Goal: Task Accomplishment & Management: Complete application form

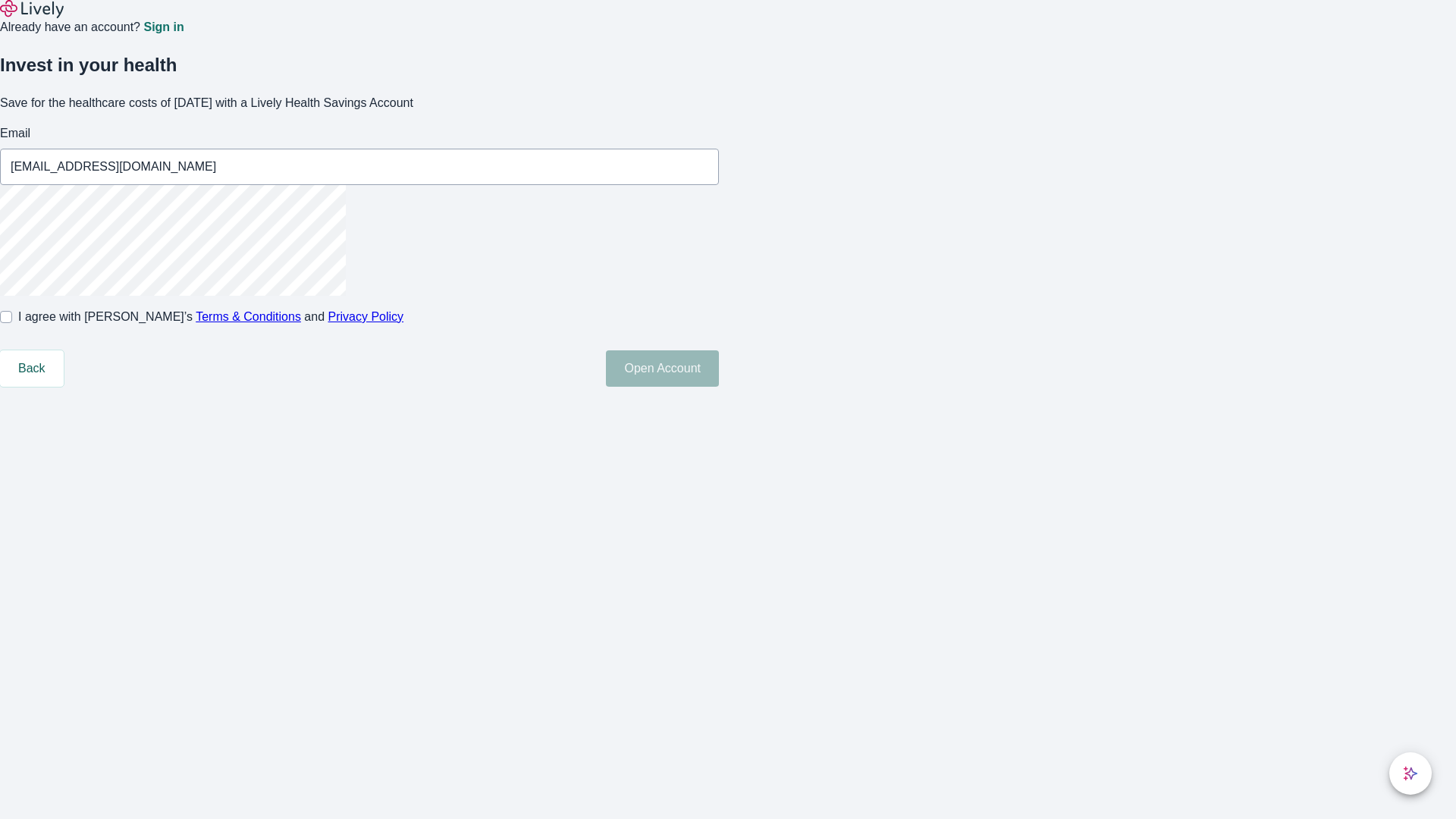
click at [13, 323] on input "I agree with Lively’s Terms & Conditions and Privacy Policy" at bounding box center [6, 317] width 13 height 13
checkbox input "true"
click at [719, 387] on button "Open Account" at bounding box center [662, 369] width 113 height 37
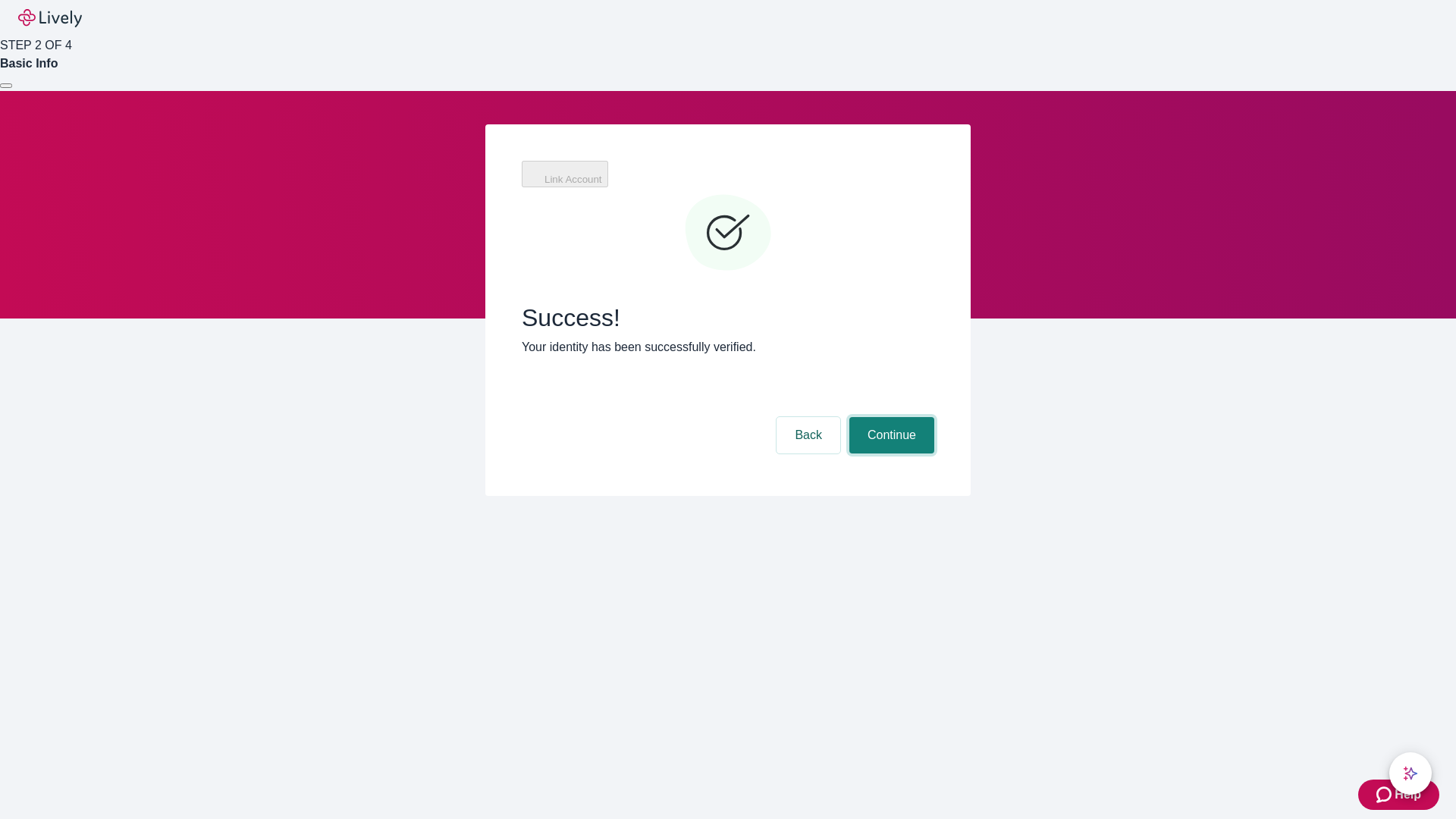
click at [890, 417] on button "Continue" at bounding box center [892, 435] width 85 height 37
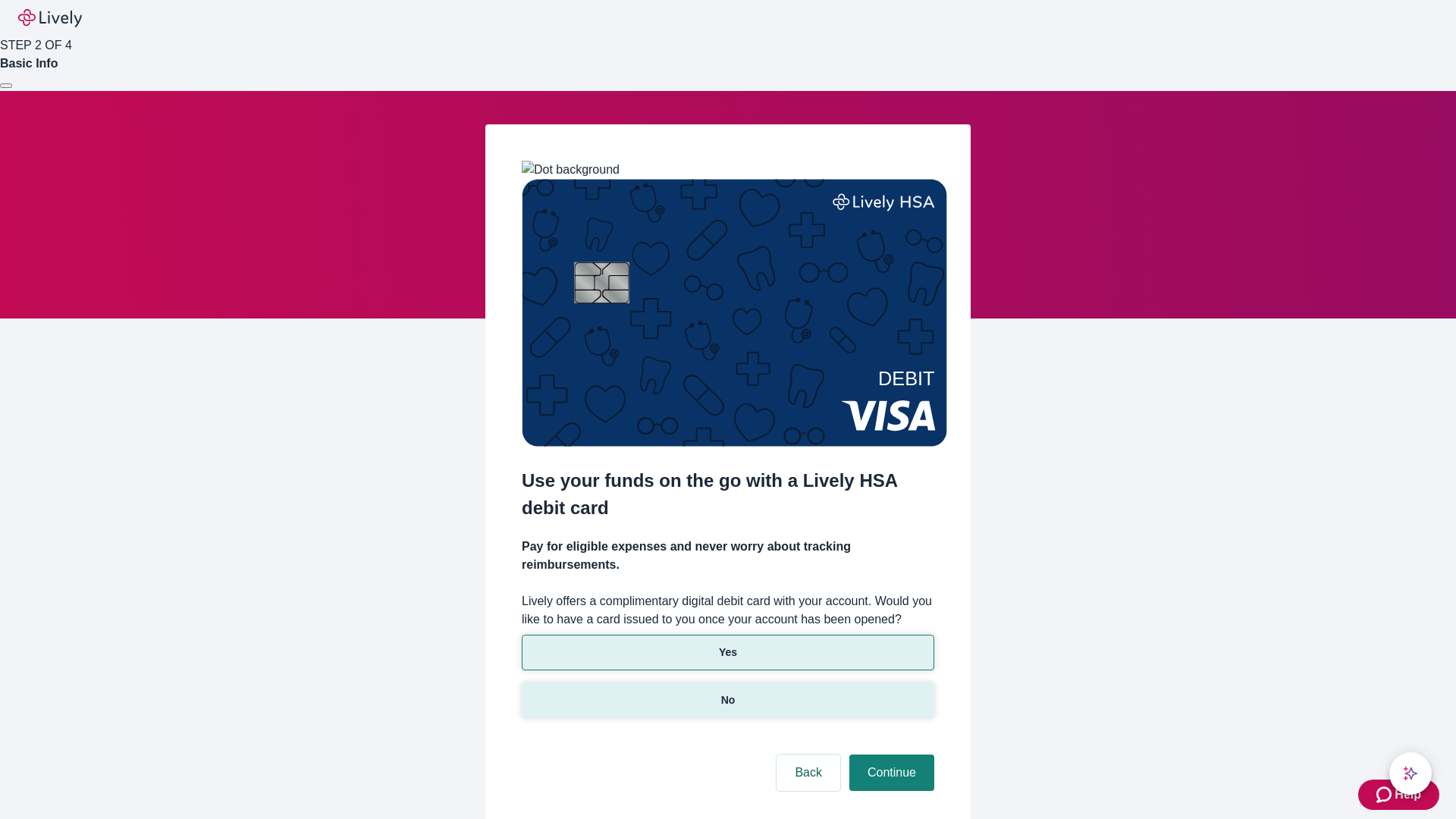
click at [727, 693] on p "No" at bounding box center [728, 701] width 14 height 16
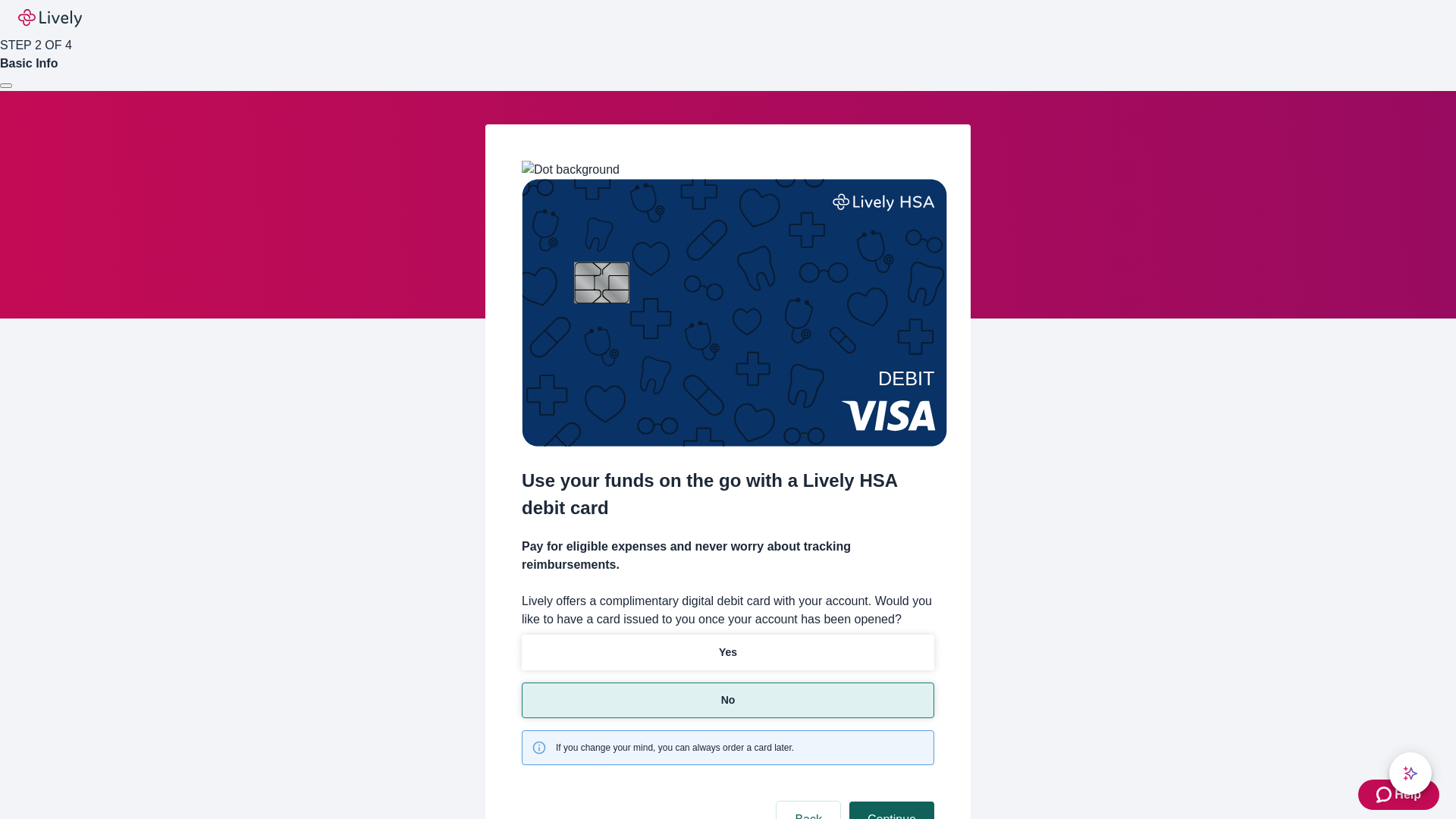
click at [890, 802] on button "Continue" at bounding box center [892, 820] width 85 height 37
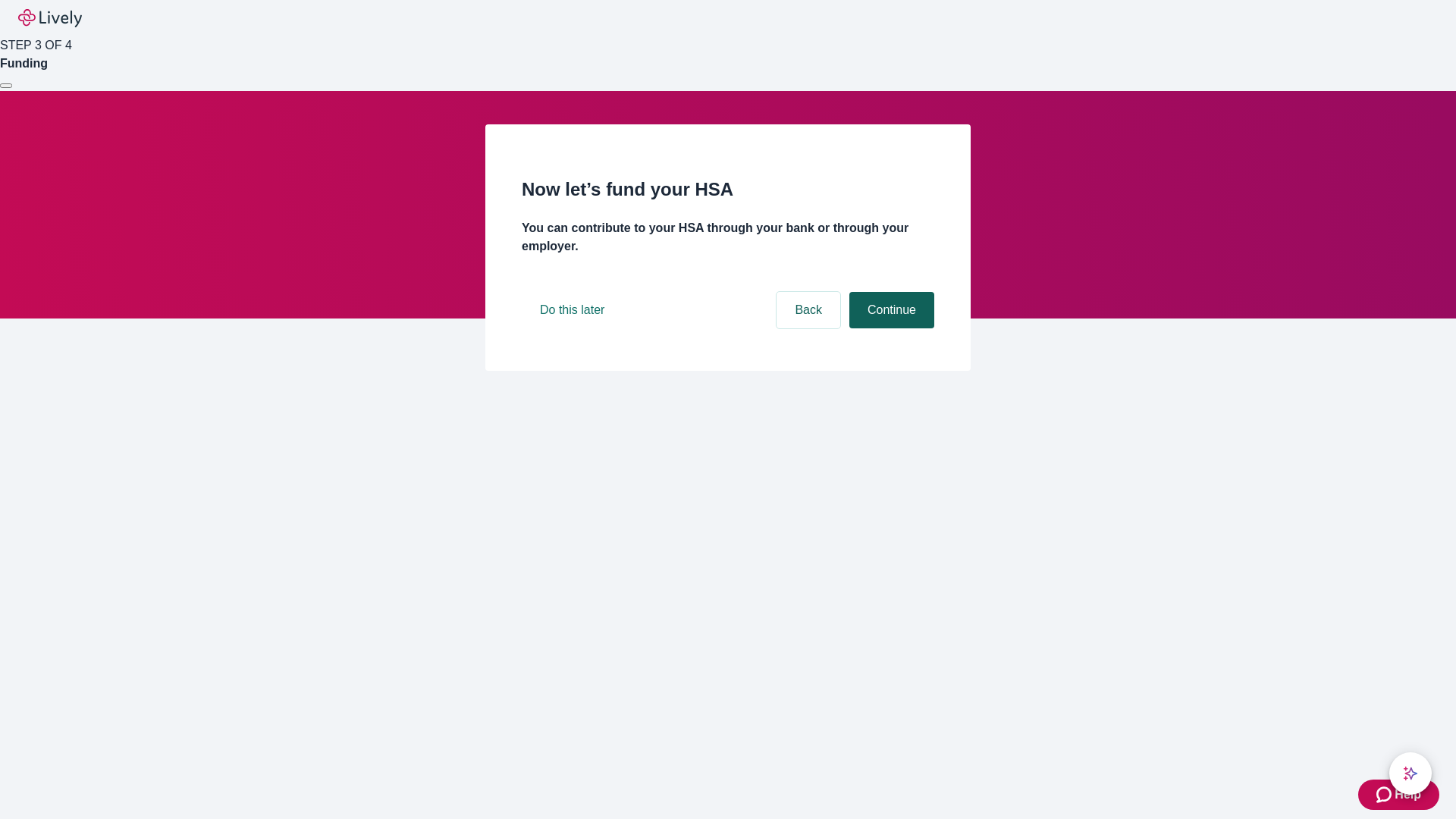
click at [890, 329] on button "Continue" at bounding box center [892, 310] width 85 height 37
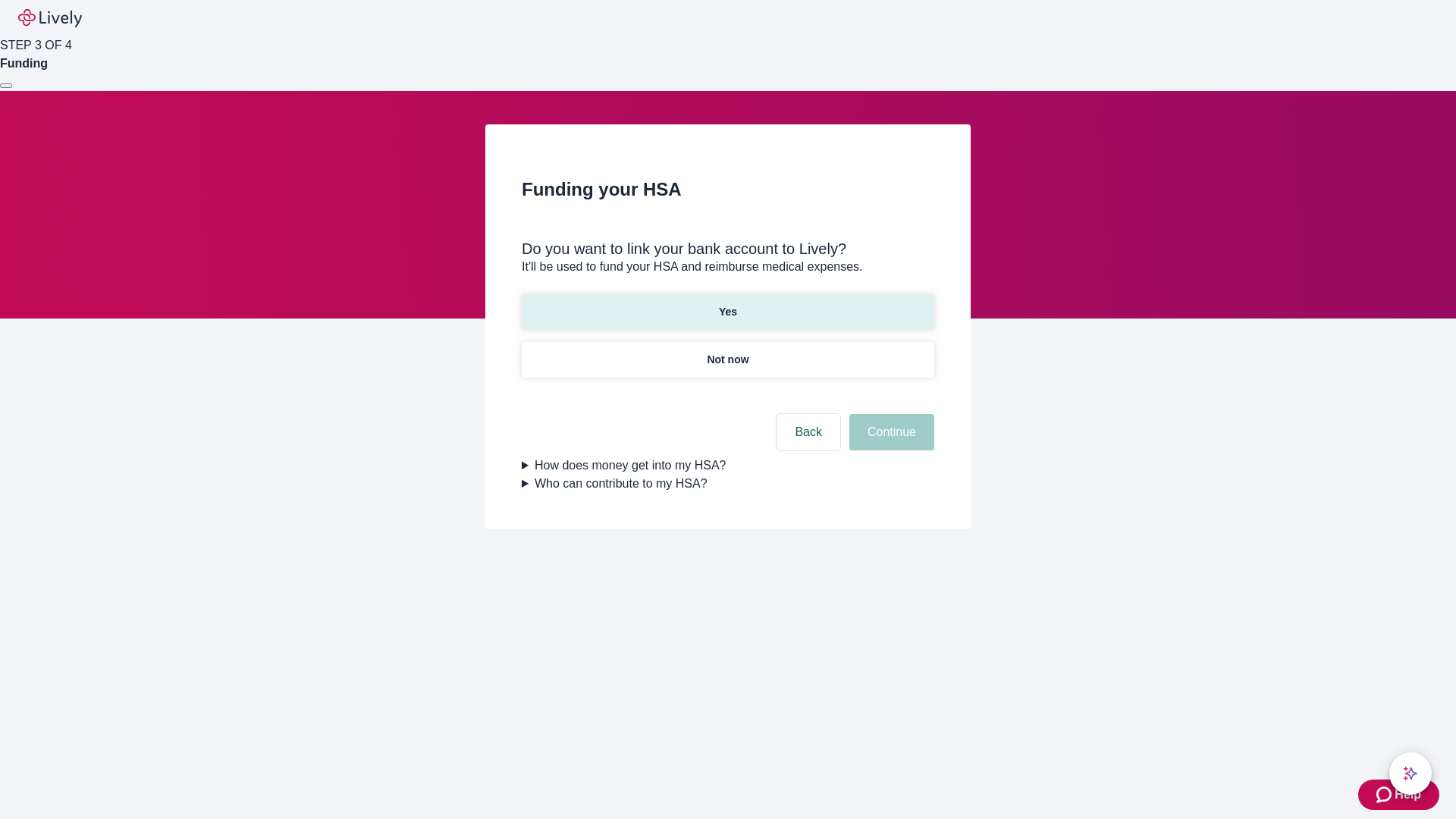
click at [727, 305] on p "Yes" at bounding box center [728, 312] width 18 height 16
click at [890, 414] on button "Continue" at bounding box center [892, 432] width 85 height 37
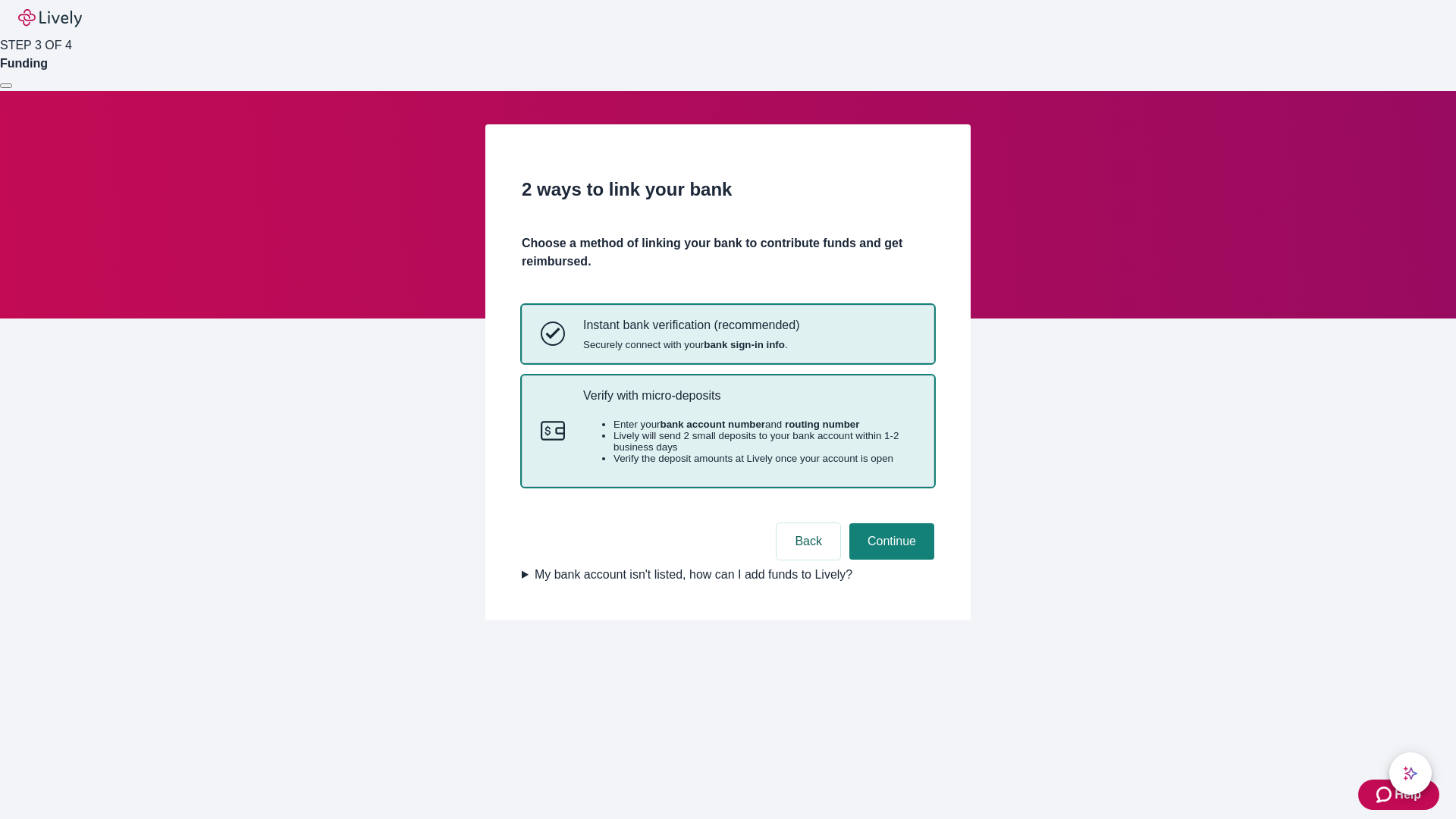
click at [748, 403] on p "Verify with micro-deposits" at bounding box center [749, 395] width 332 height 14
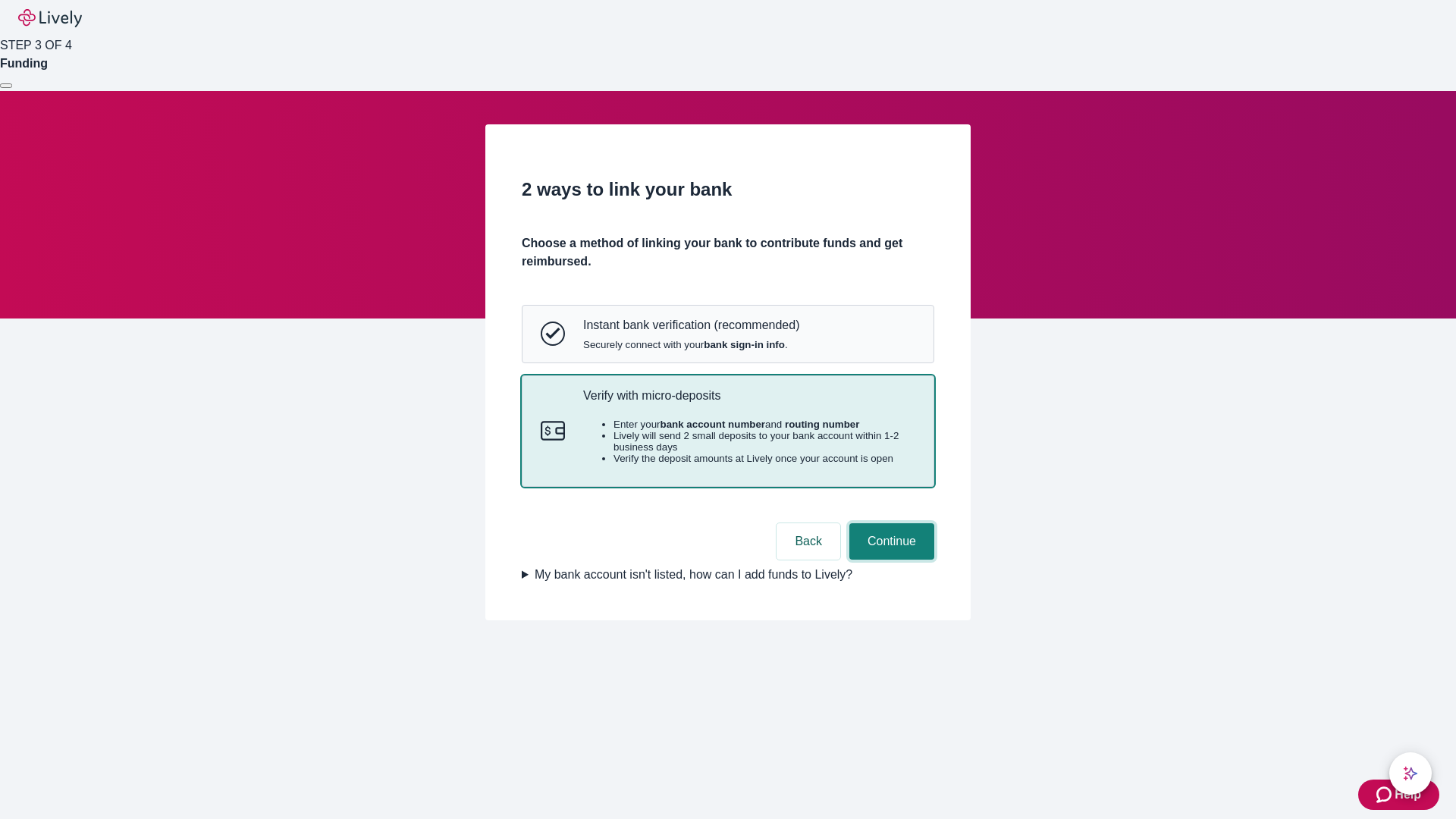
click at [890, 560] on button "Continue" at bounding box center [892, 542] width 85 height 37
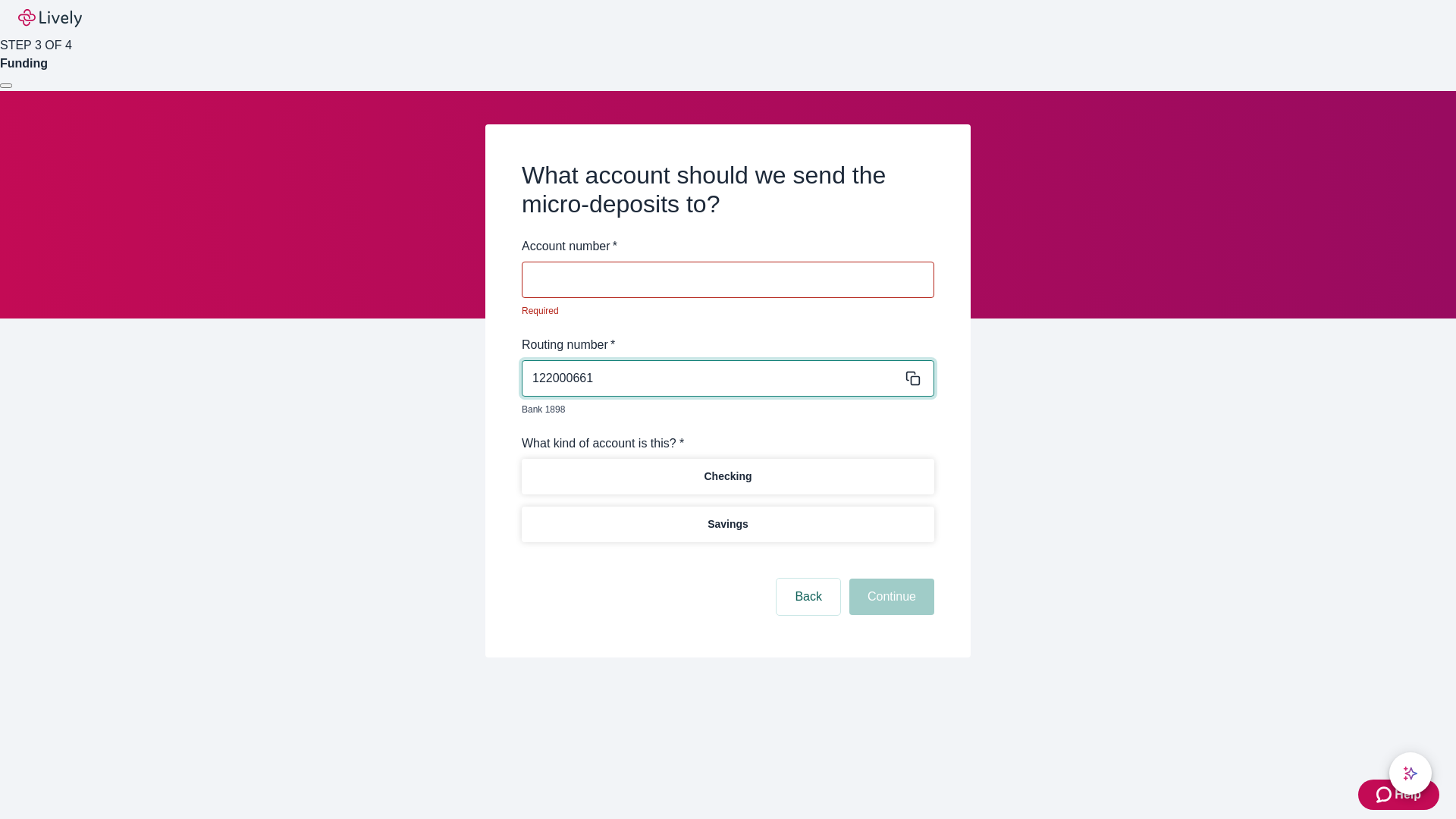
type input "122000661"
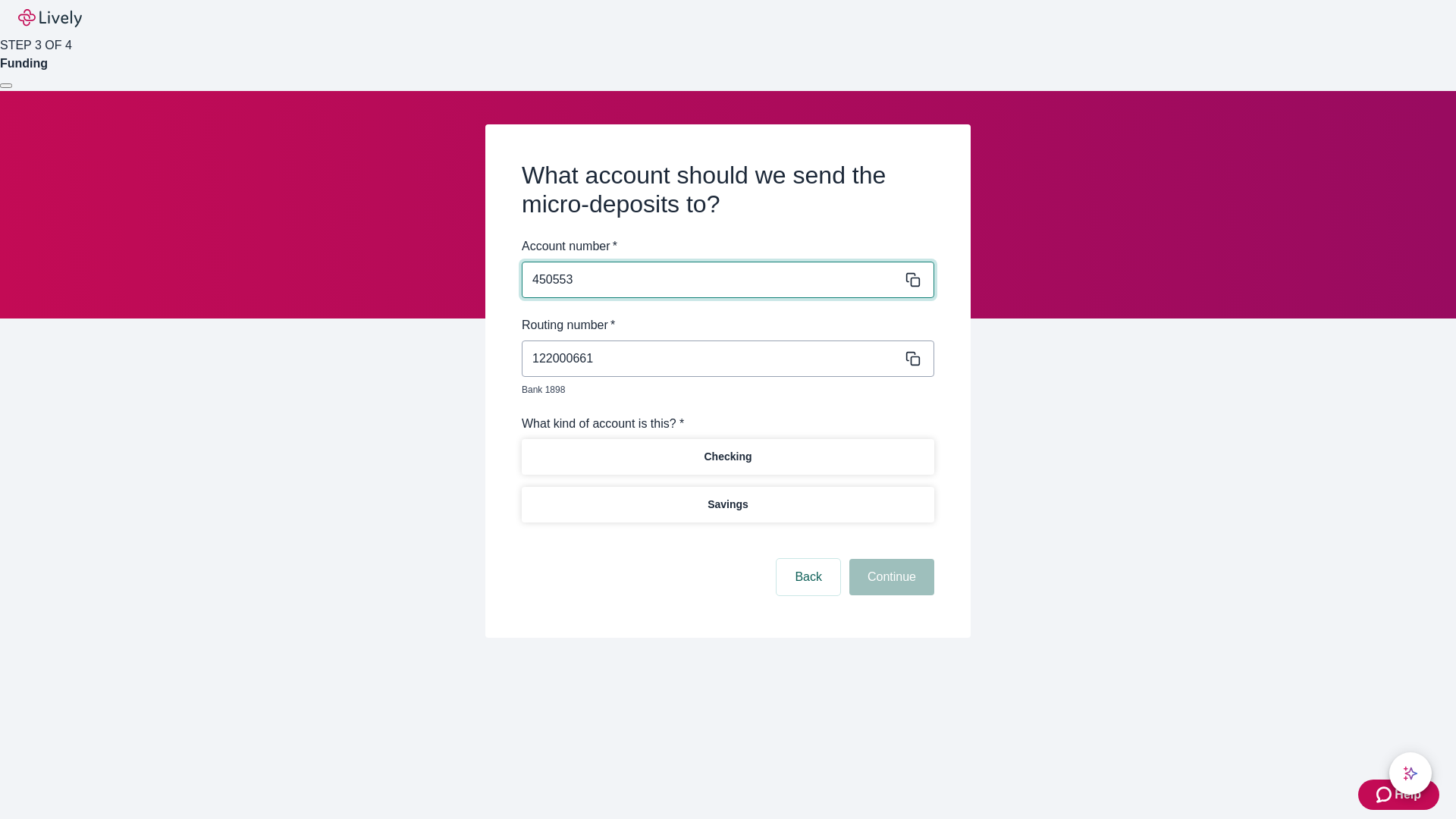
type input "450553"
click at [727, 449] on p "Checking" at bounding box center [727, 457] width 48 height 16
click at [890, 560] on button "Continue" at bounding box center [892, 577] width 85 height 37
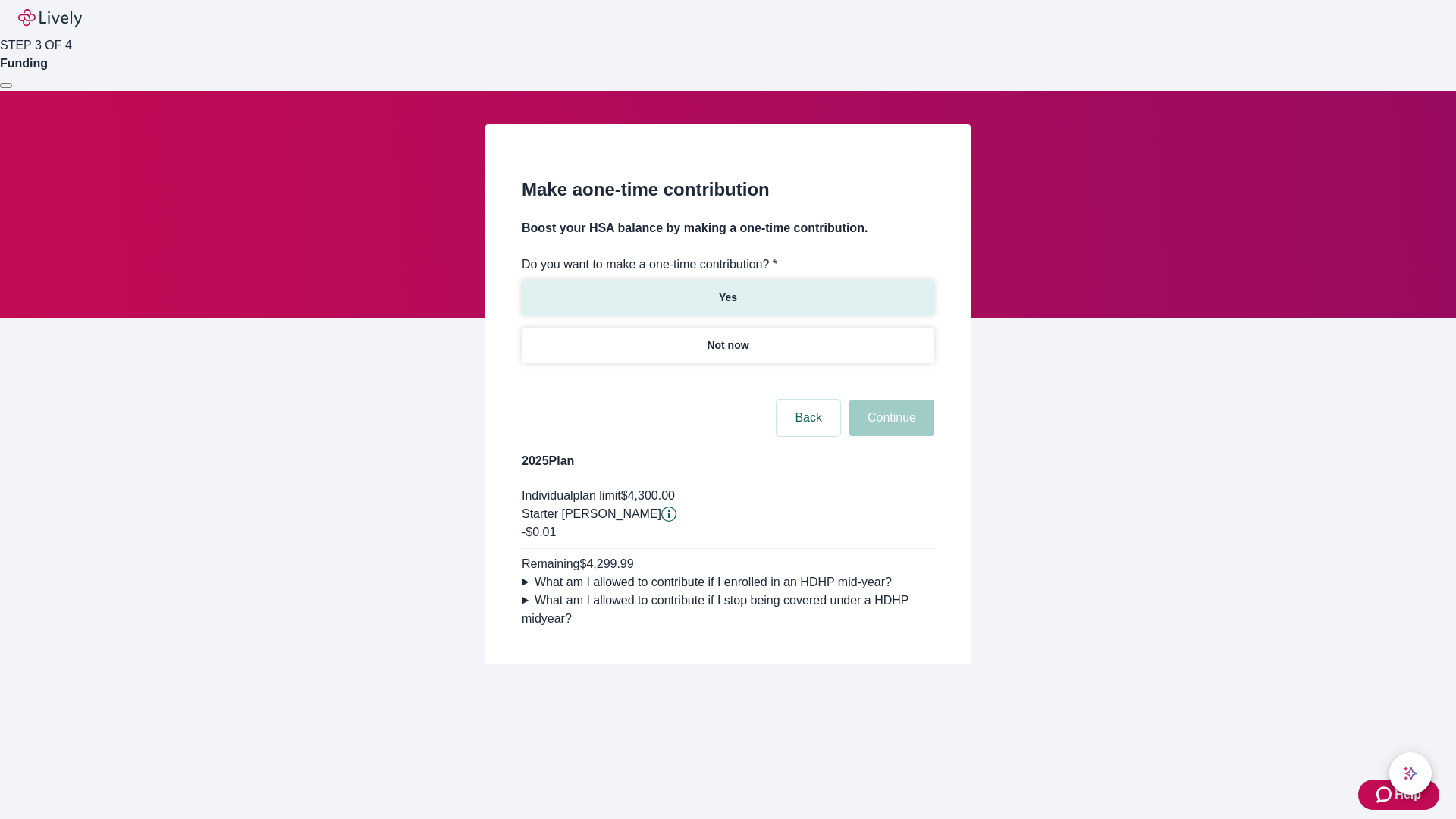
click at [727, 290] on p "Yes" at bounding box center [728, 298] width 18 height 16
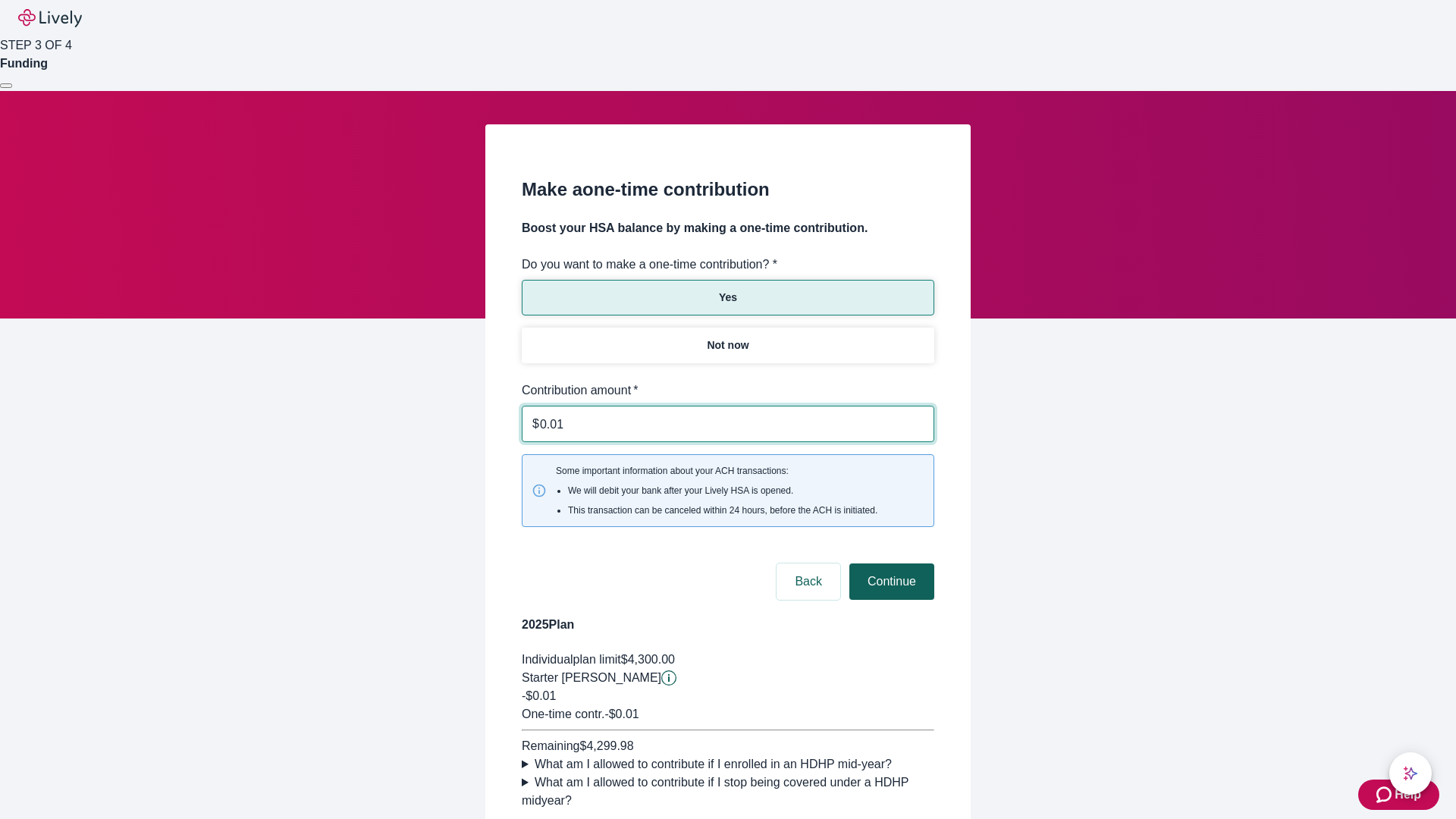
type input "0.01"
click at [890, 564] on button "Continue" at bounding box center [892, 582] width 85 height 37
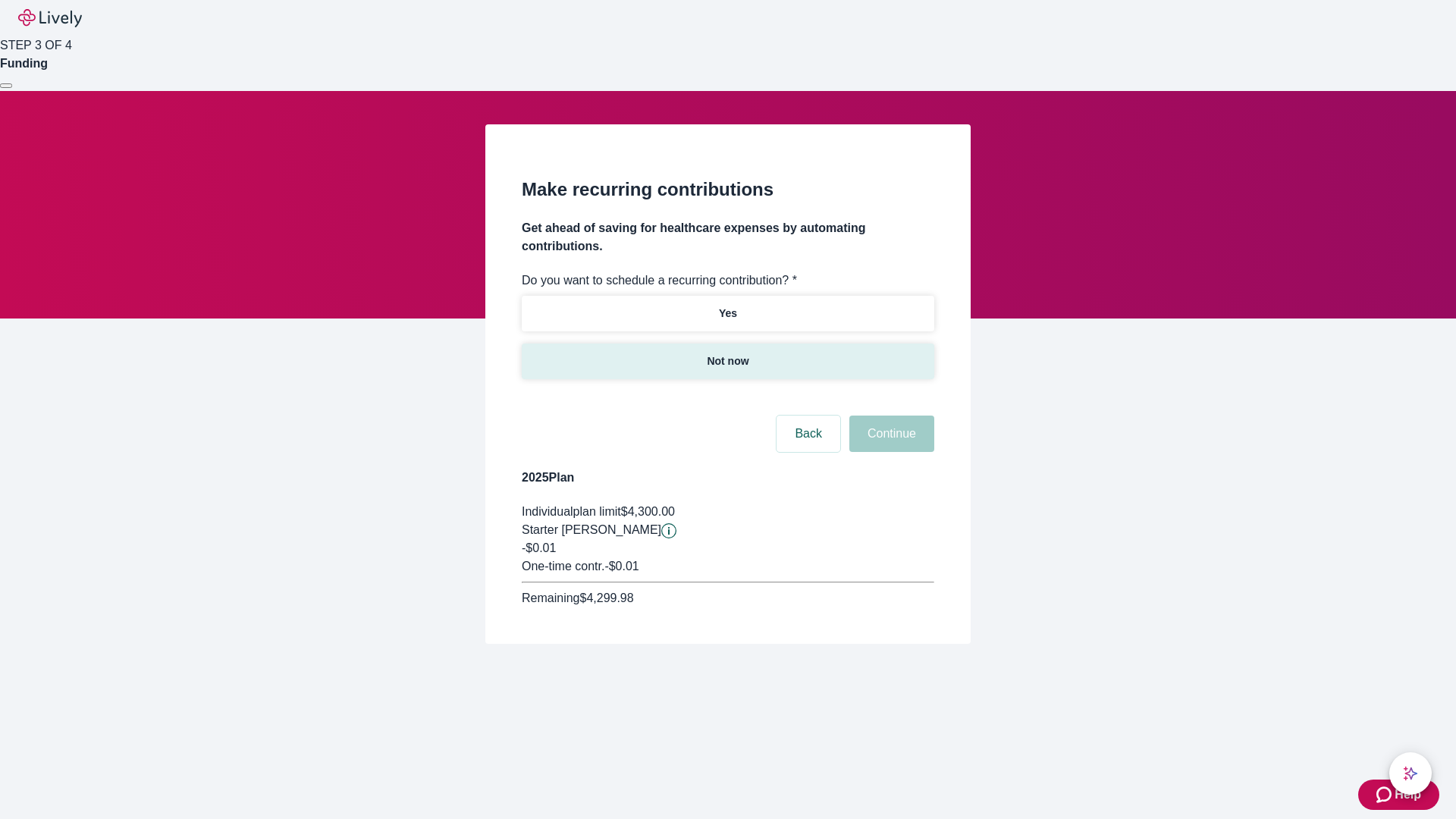
click at [727, 354] on p "Not now" at bounding box center [727, 362] width 41 height 16
click at [890, 416] on button "Continue" at bounding box center [892, 434] width 85 height 37
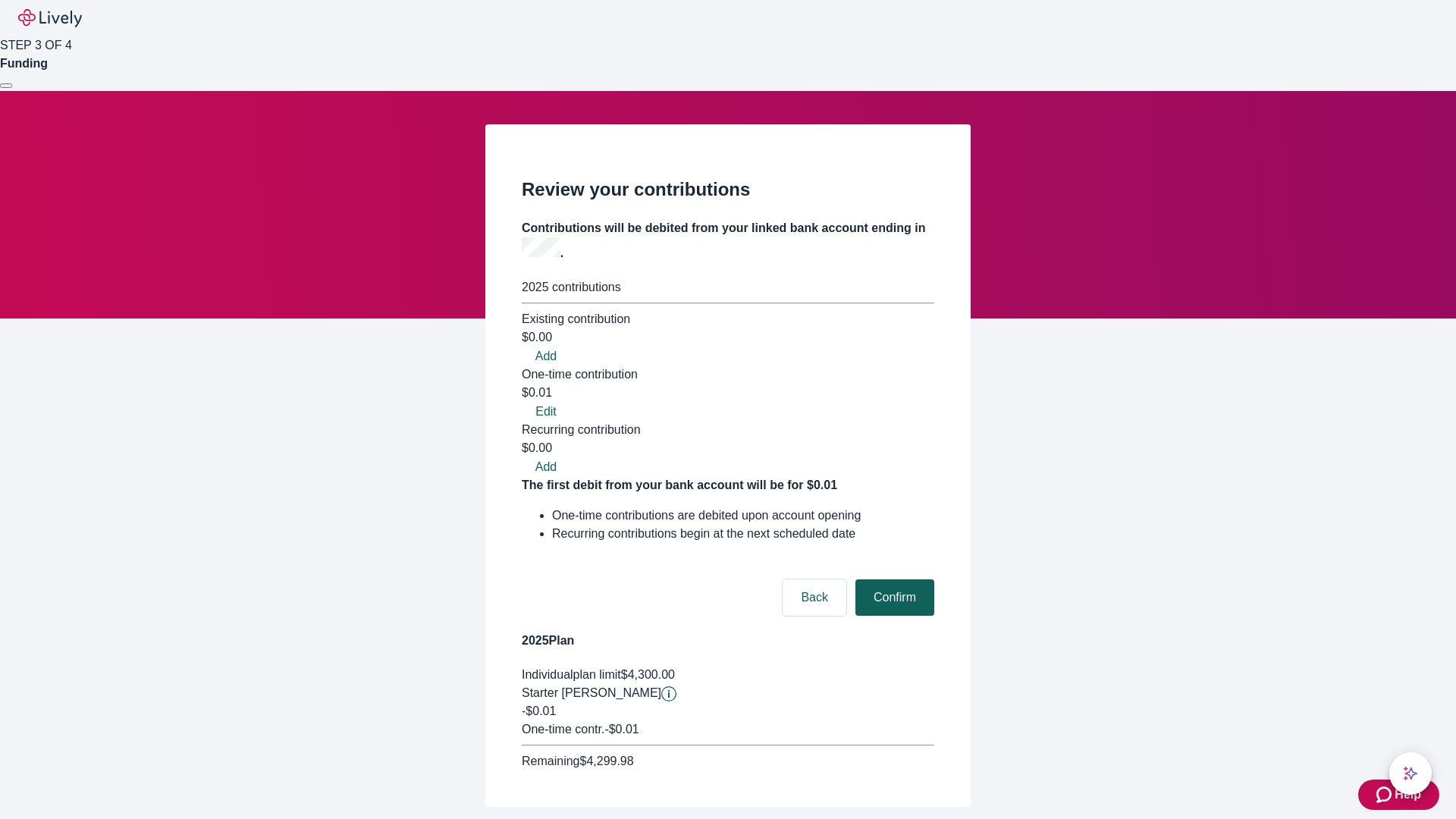
click at [892, 579] on button "Confirm" at bounding box center [895, 597] width 79 height 37
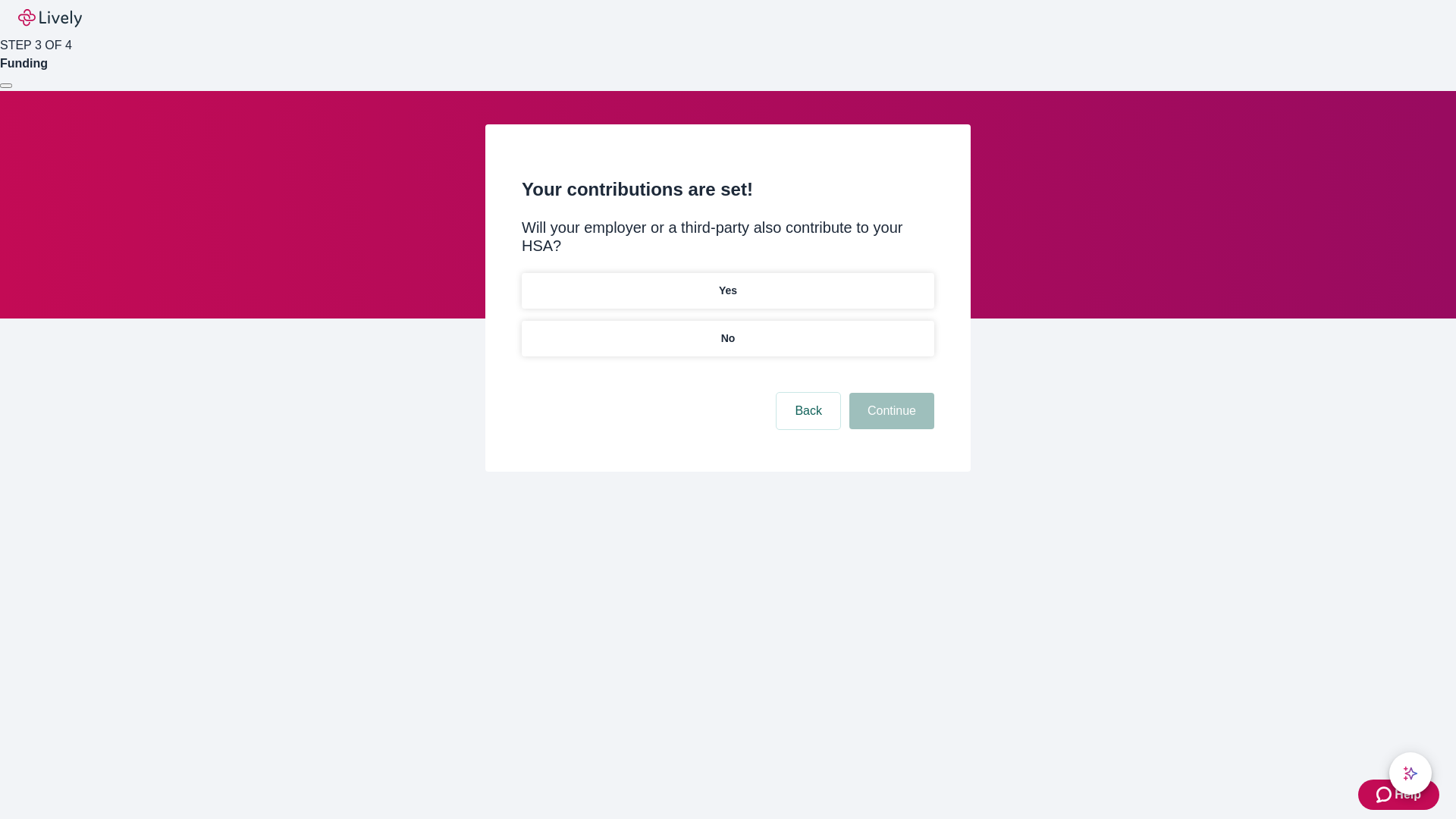
click at [727, 330] on p "No" at bounding box center [728, 338] width 14 height 16
click at [890, 393] on button "Continue" at bounding box center [892, 411] width 85 height 37
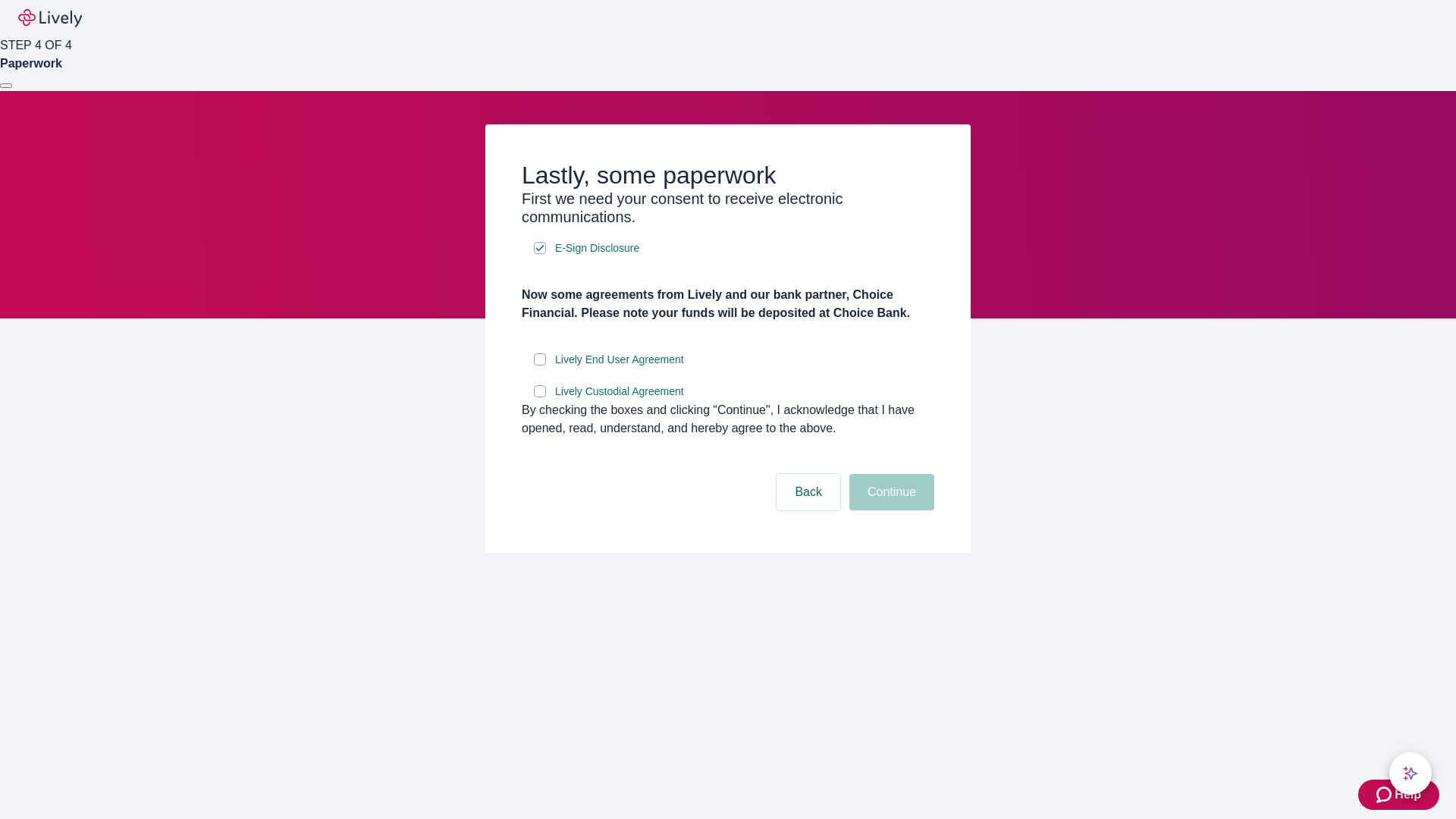
click at [540, 366] on input "Lively End User Agreement" at bounding box center [540, 360] width 13 height 13
checkbox input "true"
click at [540, 398] on input "Lively Custodial Agreement" at bounding box center [540, 391] width 13 height 13
checkbox input "true"
click at [890, 511] on button "Continue" at bounding box center [892, 492] width 85 height 37
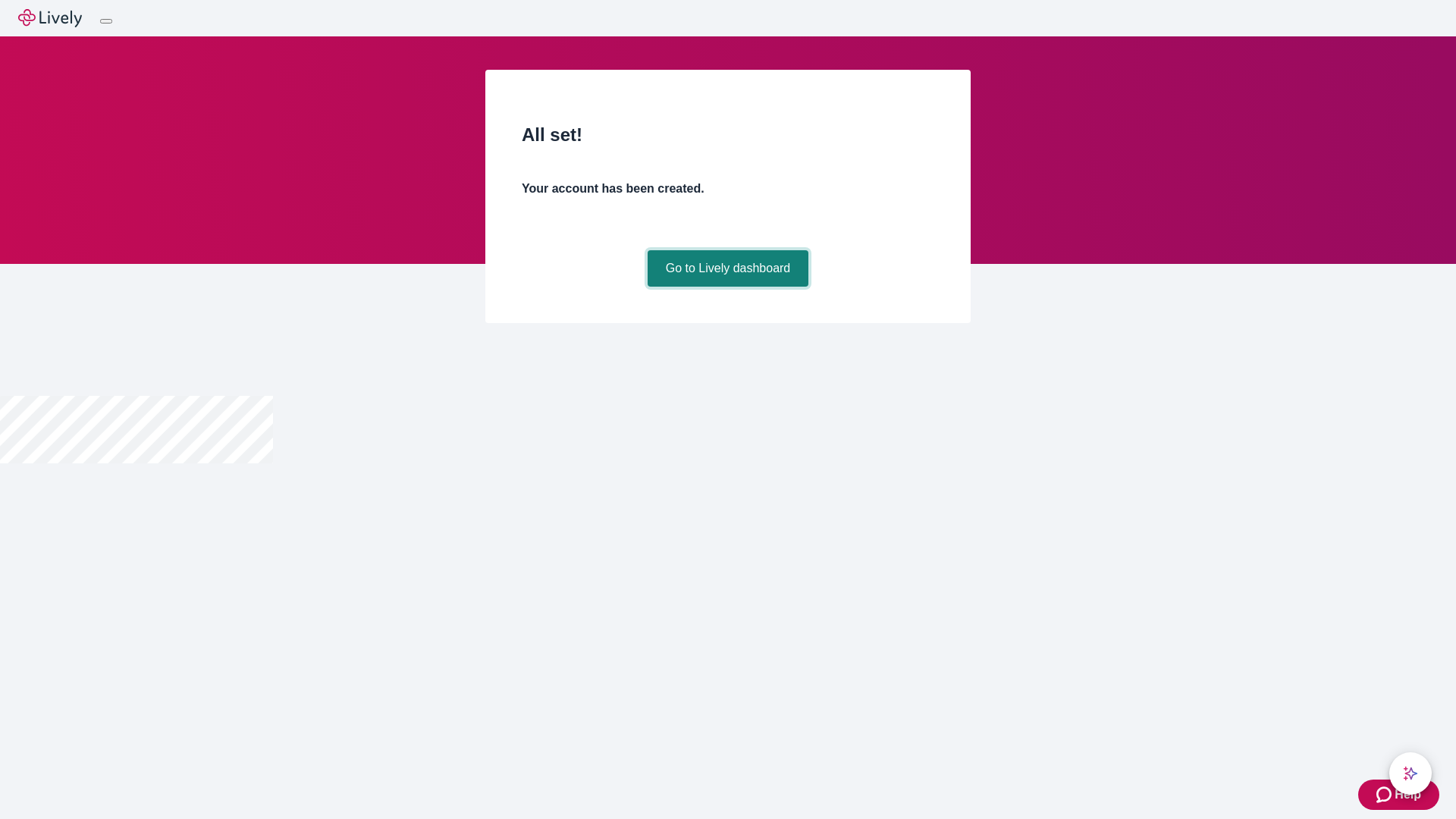
click at [727, 287] on link "Go to Lively dashboard" at bounding box center [728, 269] width 161 height 37
